Goal: Information Seeking & Learning: Learn about a topic

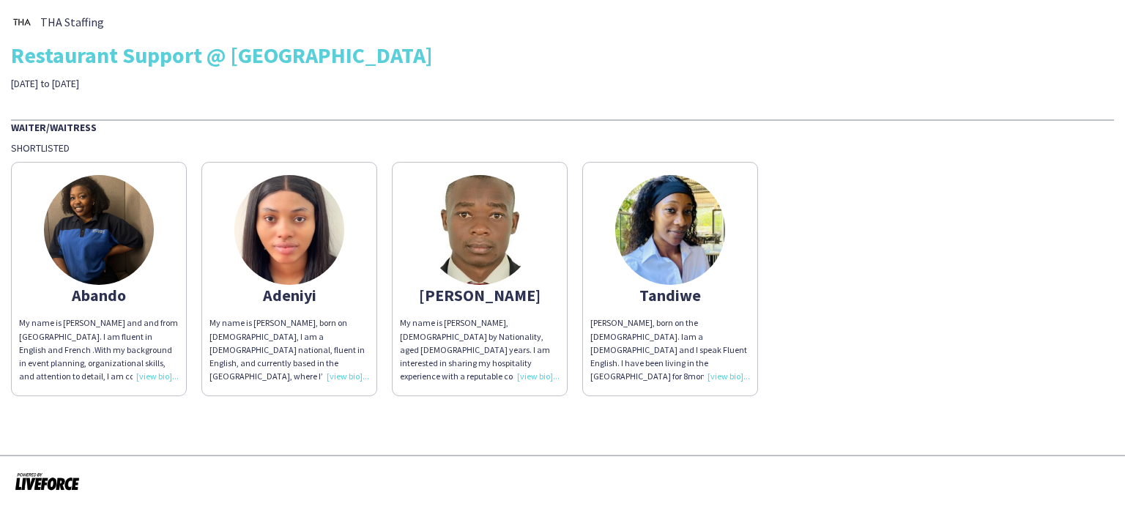
click at [146, 374] on div "My name is [PERSON_NAME] and and from [GEOGRAPHIC_DATA]. I am fluent in English…" at bounding box center [99, 349] width 160 height 67
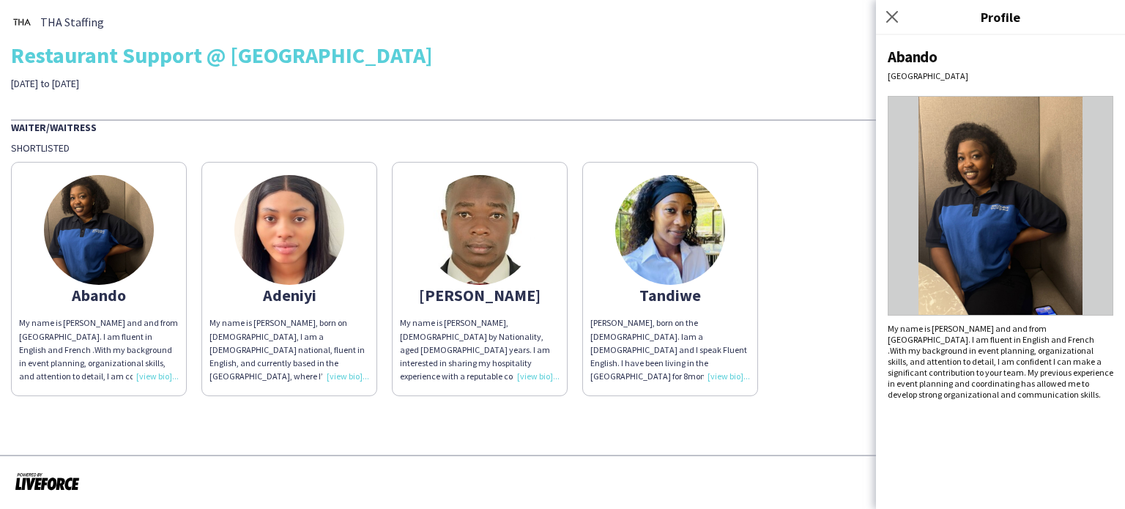
click at [337, 372] on div "My name is [PERSON_NAME], born on [DEMOGRAPHIC_DATA], I am a [DEMOGRAPHIC_DATA]…" at bounding box center [289, 349] width 160 height 67
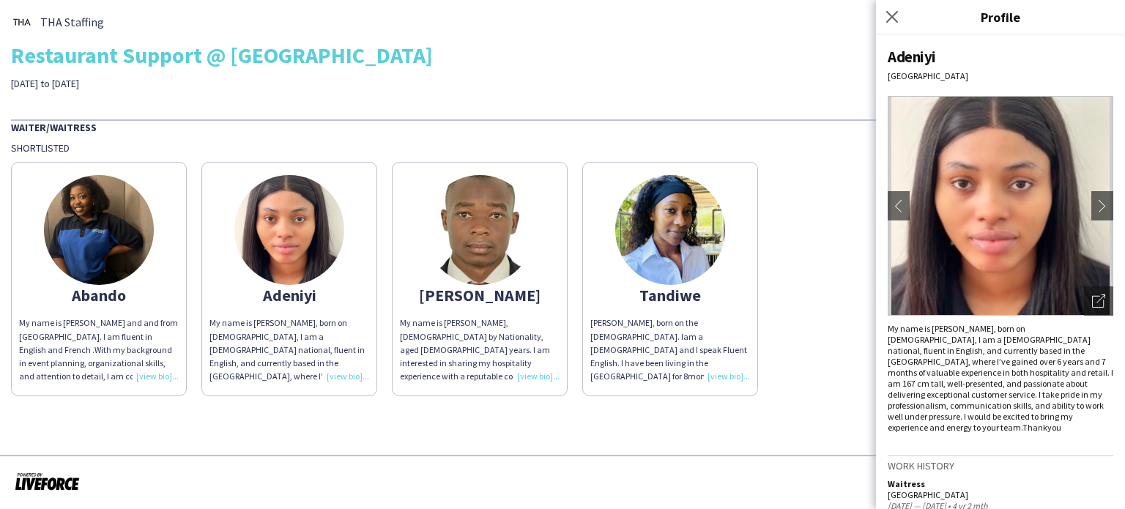
click at [535, 371] on div "My name is [PERSON_NAME], [DEMOGRAPHIC_DATA] by Nationality, aged [DEMOGRAPHIC_…" at bounding box center [480, 349] width 160 height 67
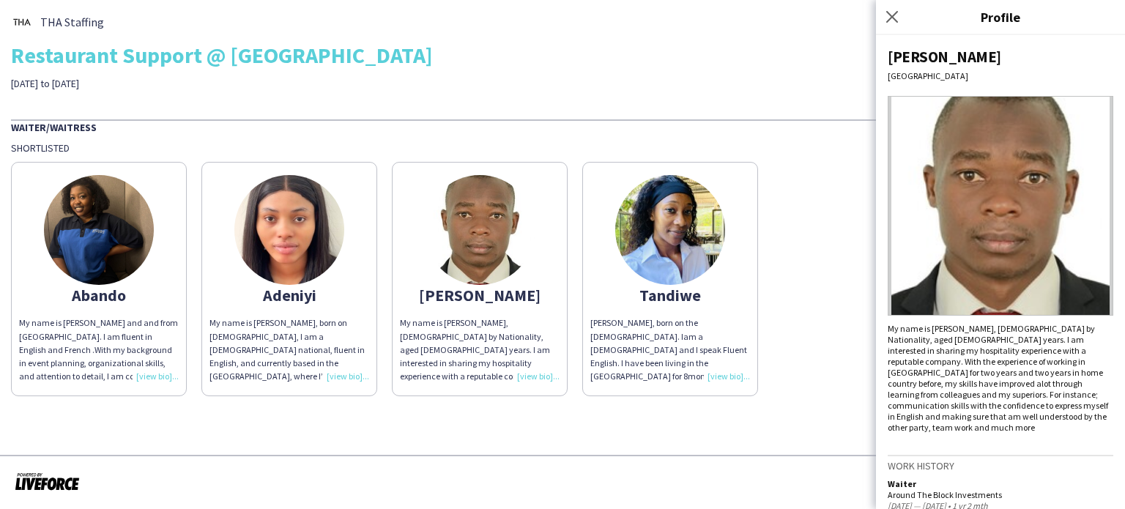
click at [734, 369] on div "[PERSON_NAME], born on the [DEMOGRAPHIC_DATA]. Iam a [DEMOGRAPHIC_DATA] and I s…" at bounding box center [670, 349] width 160 height 67
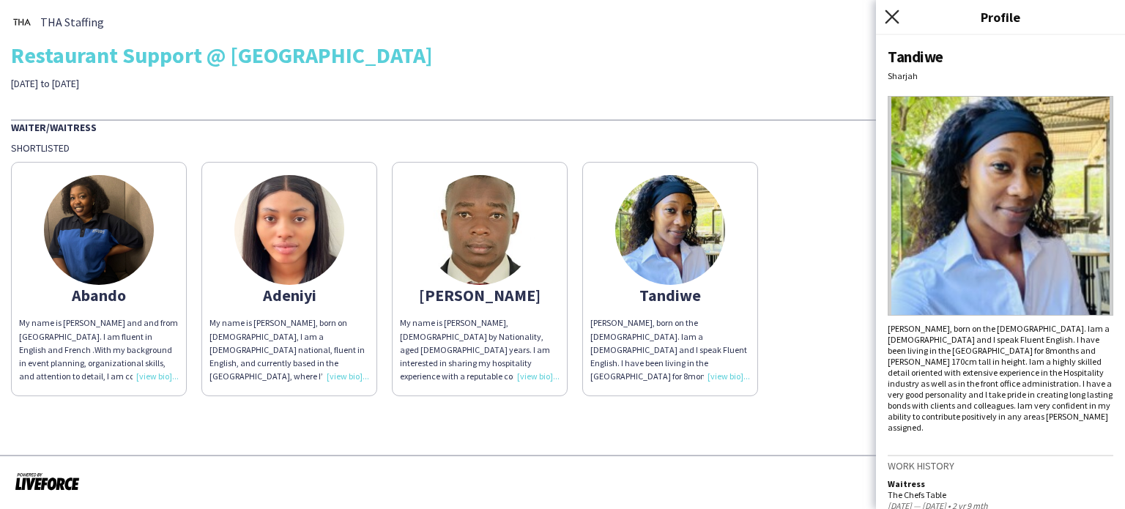
click at [893, 18] on icon at bounding box center [892, 17] width 14 height 14
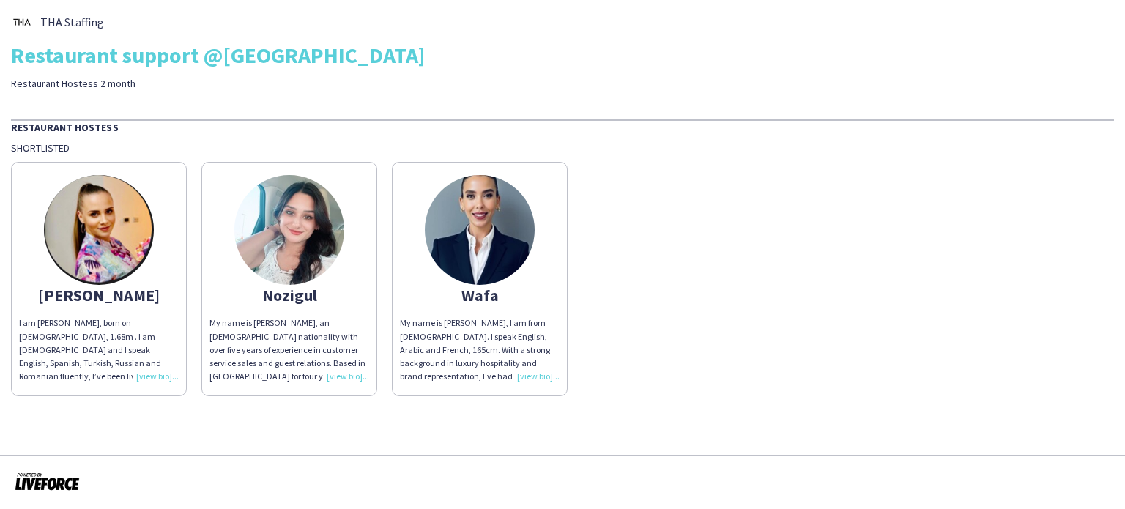
click at [155, 376] on div "I am Dorina Dabija, born on 22nd April, 1995, 1.68m . I am Romanian and I speak…" at bounding box center [99, 349] width 160 height 67
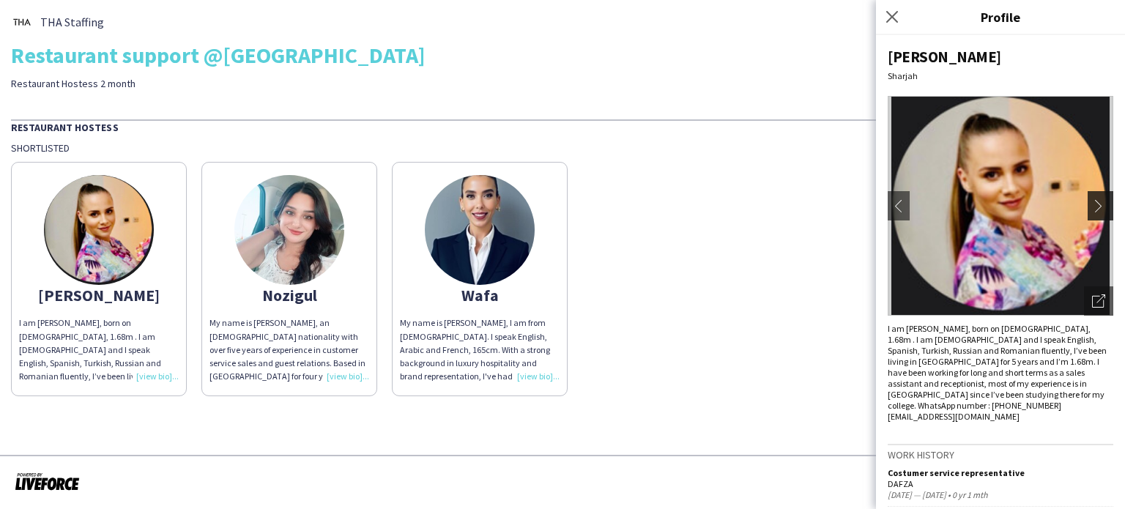
click at [1092, 203] on app-icon "chevron-right" at bounding box center [1102, 205] width 21 height 13
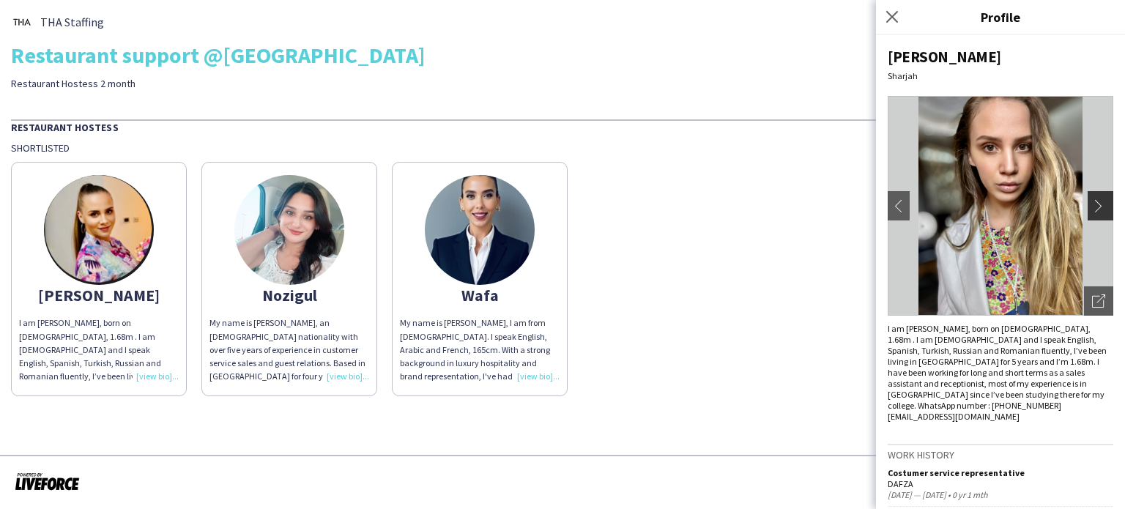
click at [1092, 203] on app-icon "chevron-right" at bounding box center [1102, 205] width 21 height 13
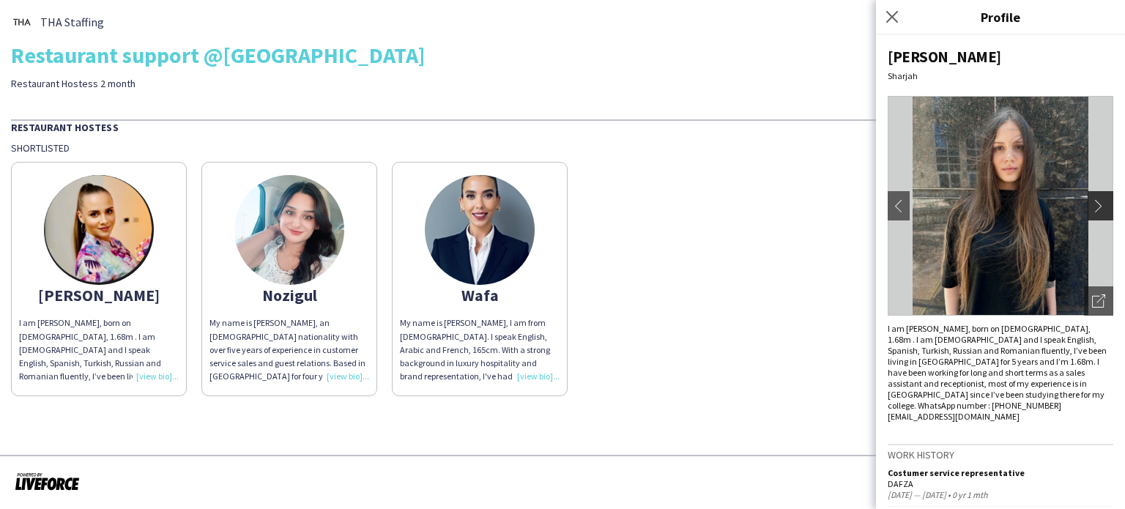
click at [1092, 203] on app-icon "chevron-right" at bounding box center [1102, 205] width 21 height 13
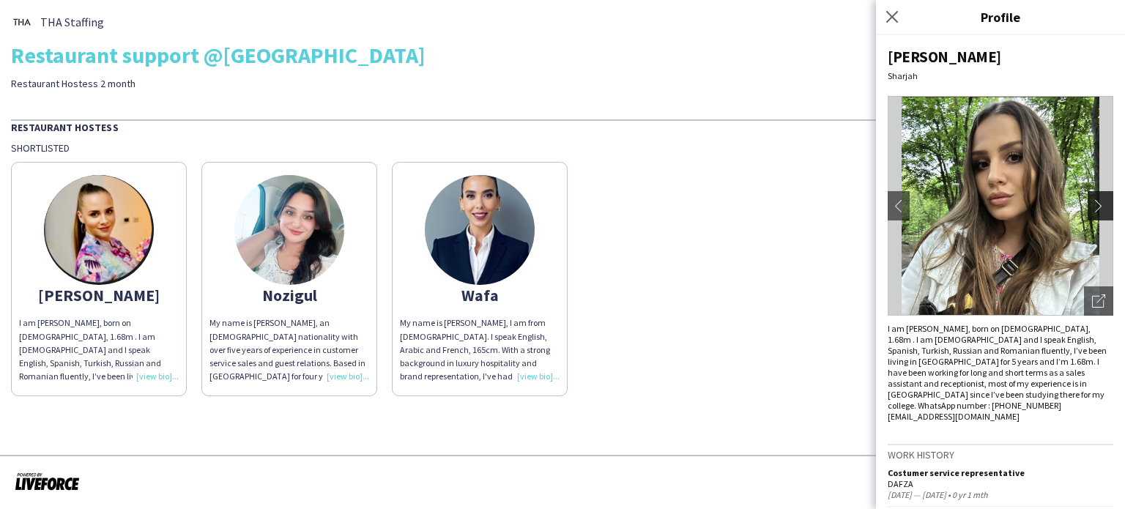
click at [1092, 203] on app-icon "chevron-right" at bounding box center [1102, 205] width 21 height 13
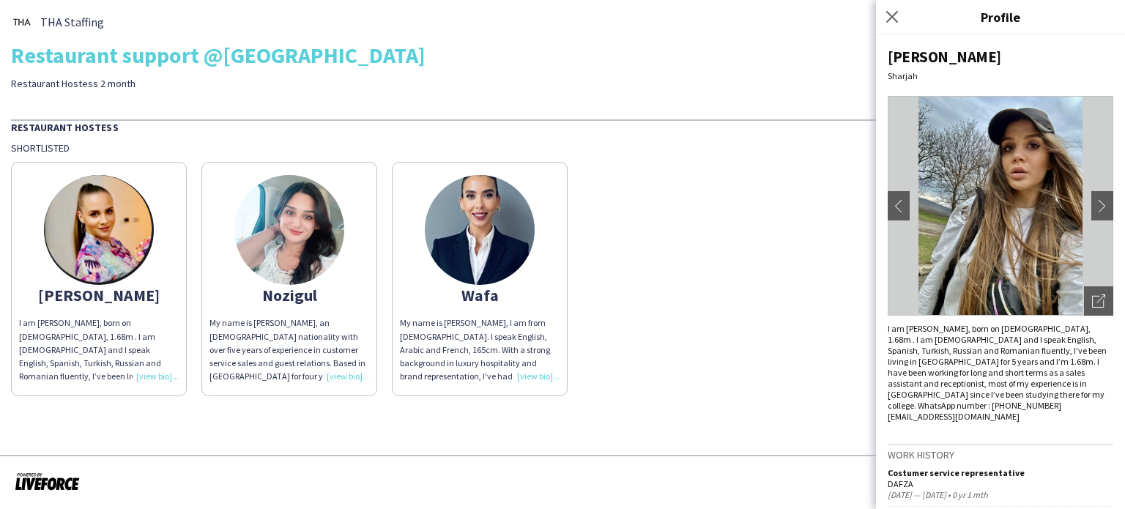
click at [337, 377] on div "My name is Nozigul, an Uzbekistani nationality with over five years of experien…" at bounding box center [289, 349] width 160 height 67
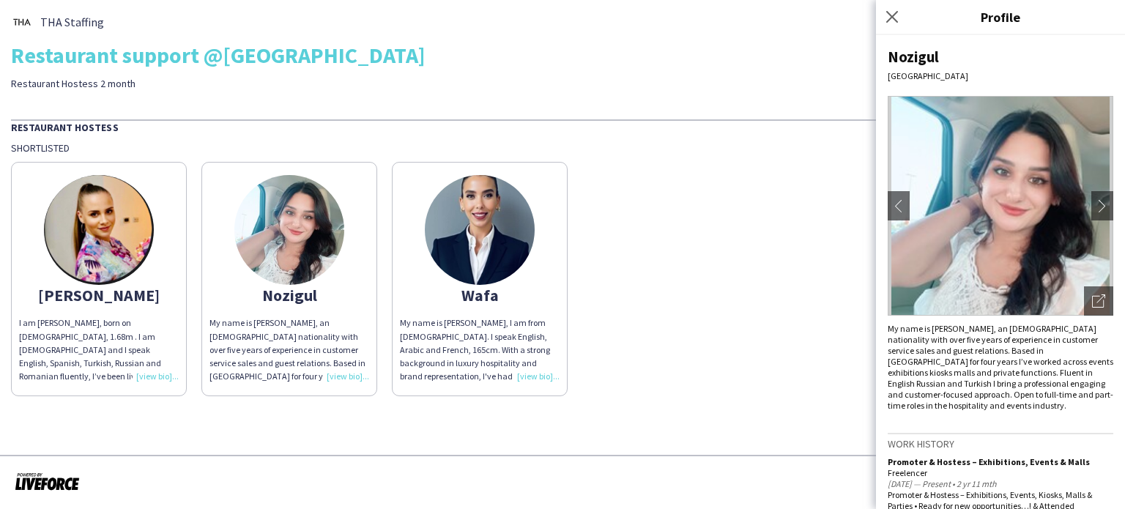
click at [525, 379] on div "My name is Wafa, I am from Morocco. I speak English, Arabic and French, 165cm. …" at bounding box center [480, 349] width 160 height 67
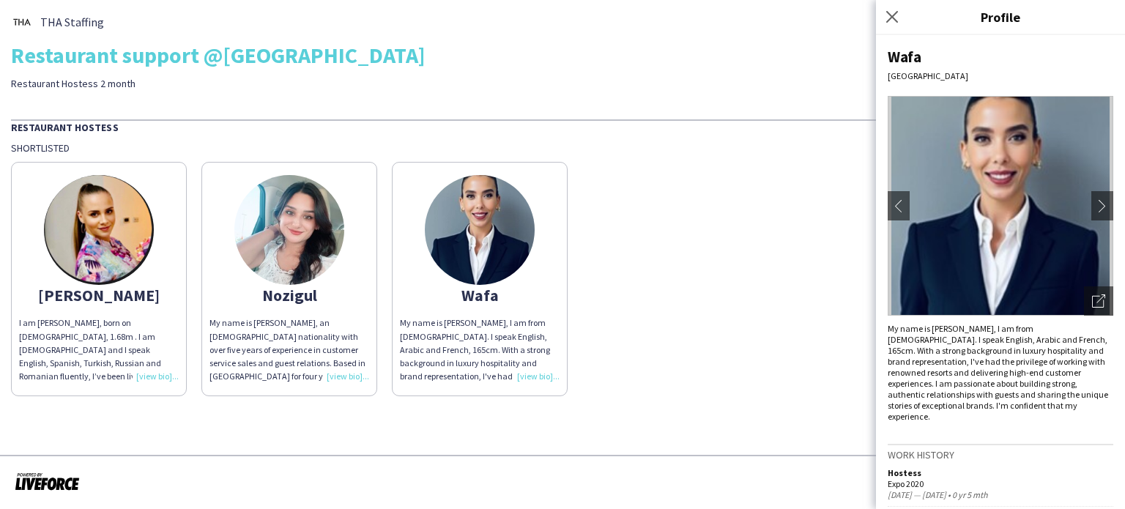
click at [349, 374] on div "My name is Nozigul, an Uzbekistani nationality with over five years of experien…" at bounding box center [289, 349] width 160 height 67
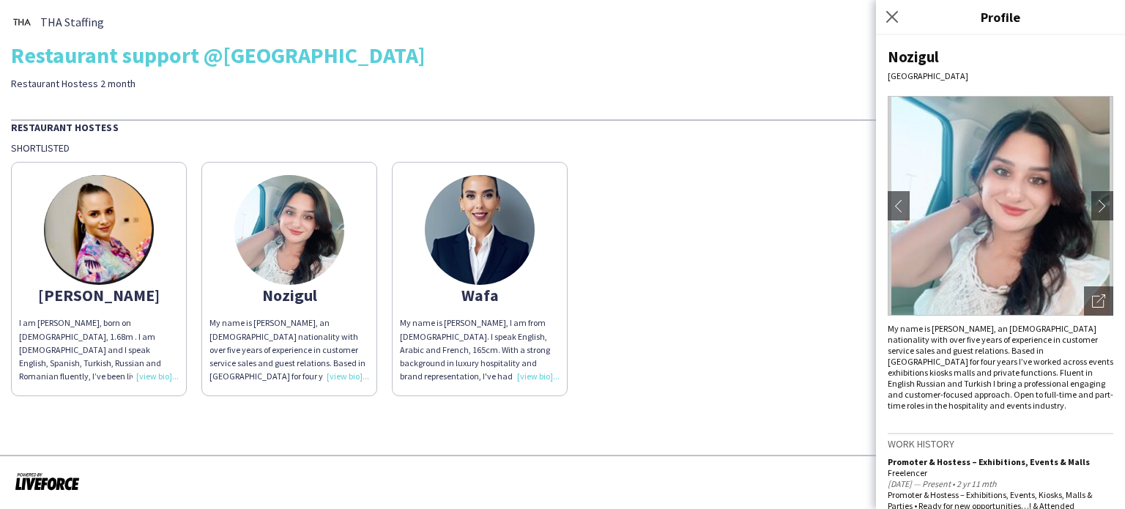
click at [153, 374] on div "I am Dorina Dabija, born on 22nd April, 1995, 1.68m . I am Romanian and I speak…" at bounding box center [99, 349] width 160 height 67
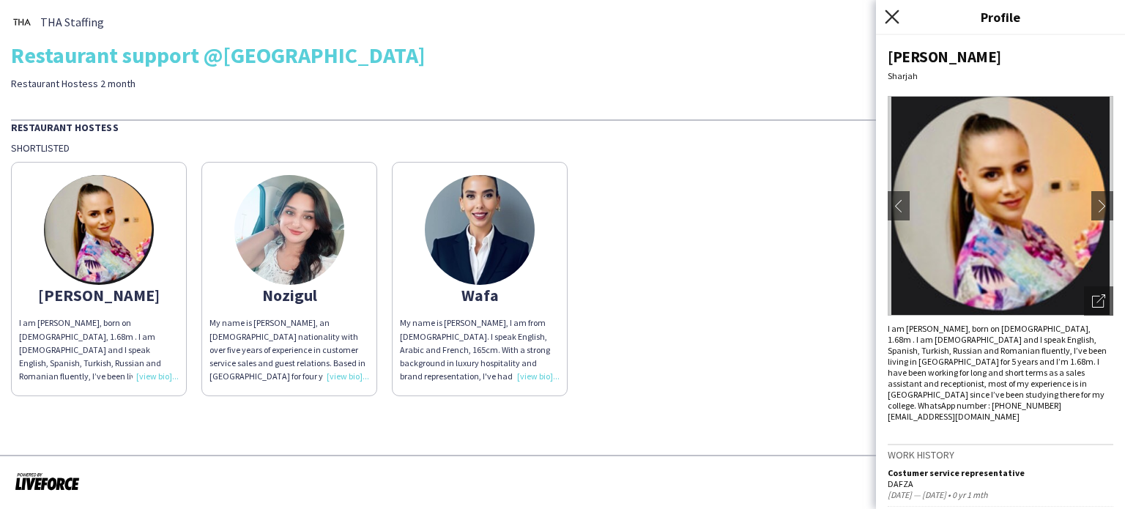
click at [889, 15] on icon "Close pop-in" at bounding box center [892, 17] width 14 height 14
